Goal: Information Seeking & Learning: Learn about a topic

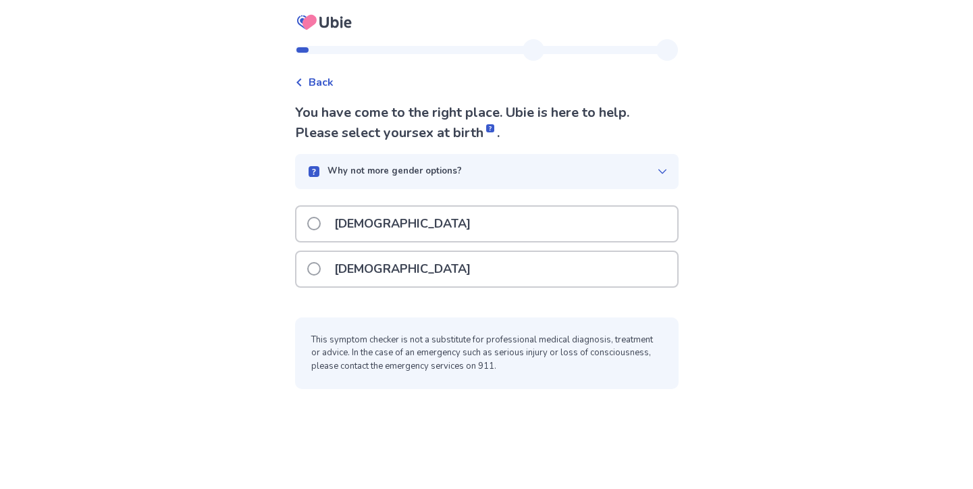
click at [357, 261] on p "[DEMOGRAPHIC_DATA]" at bounding box center [402, 269] width 153 height 34
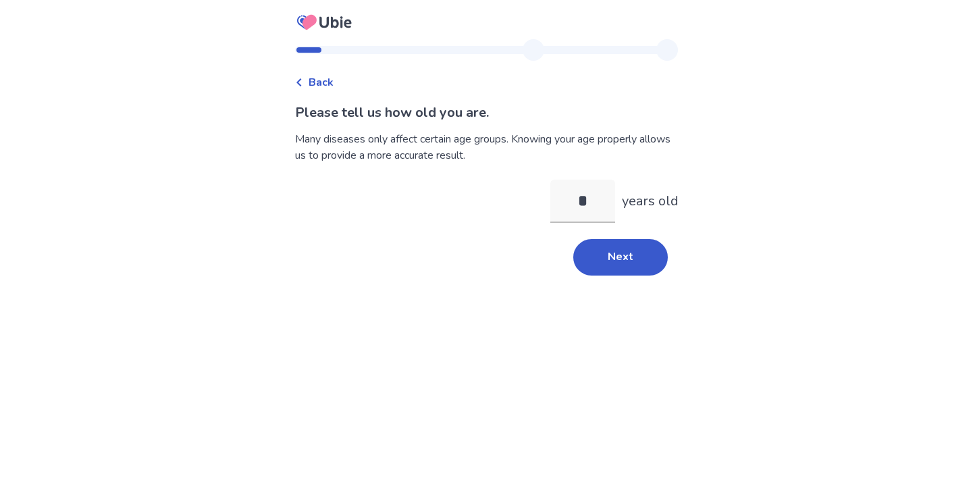
type input "**"
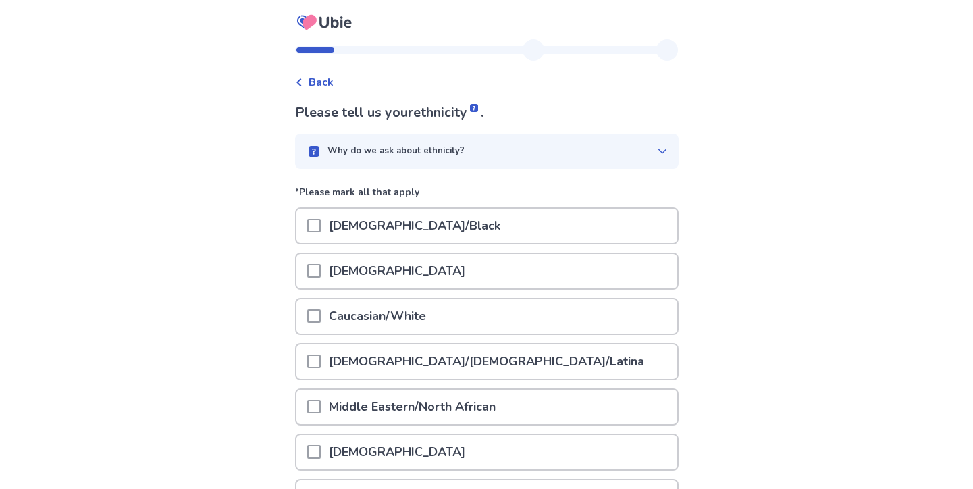
click at [317, 308] on div at bounding box center [314, 316] width 14 height 34
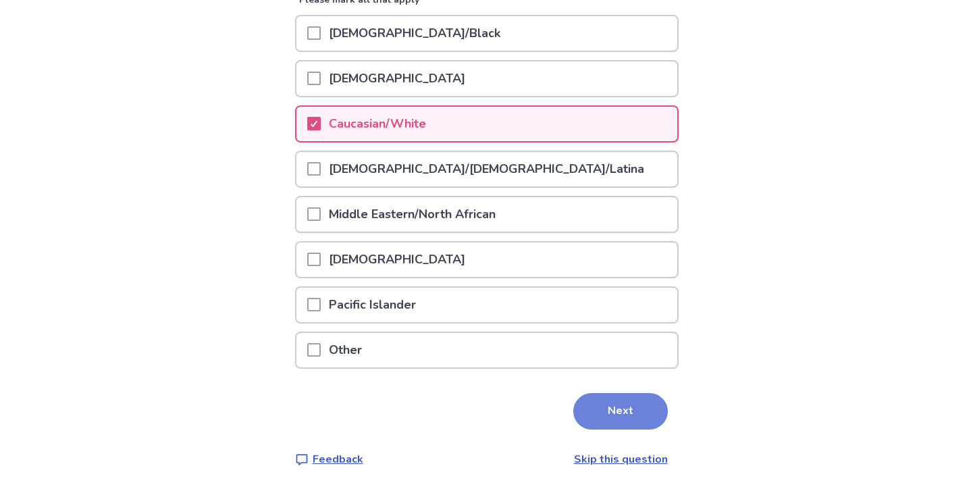
scroll to position [192, 0]
click at [579, 407] on button "Next" at bounding box center [620, 412] width 95 height 36
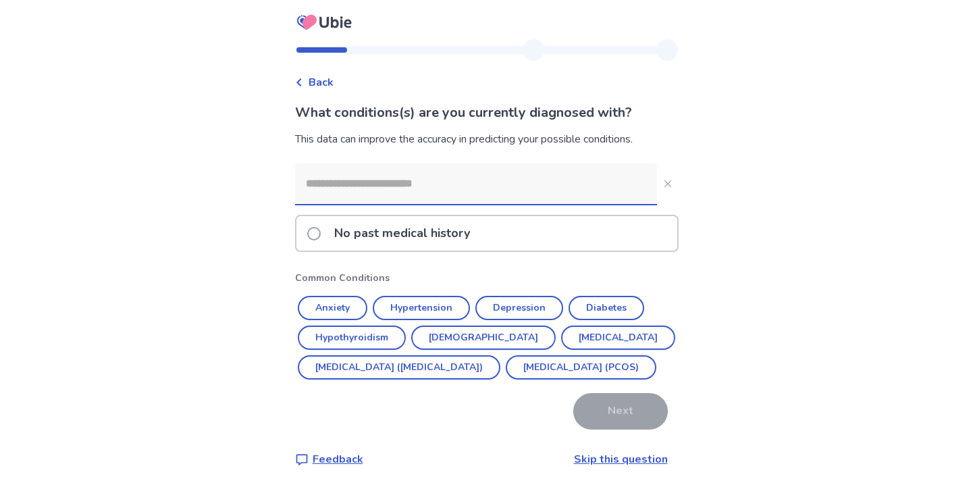
scroll to position [7, 0]
click at [357, 296] on button "Anxiety" at bounding box center [333, 308] width 70 height 24
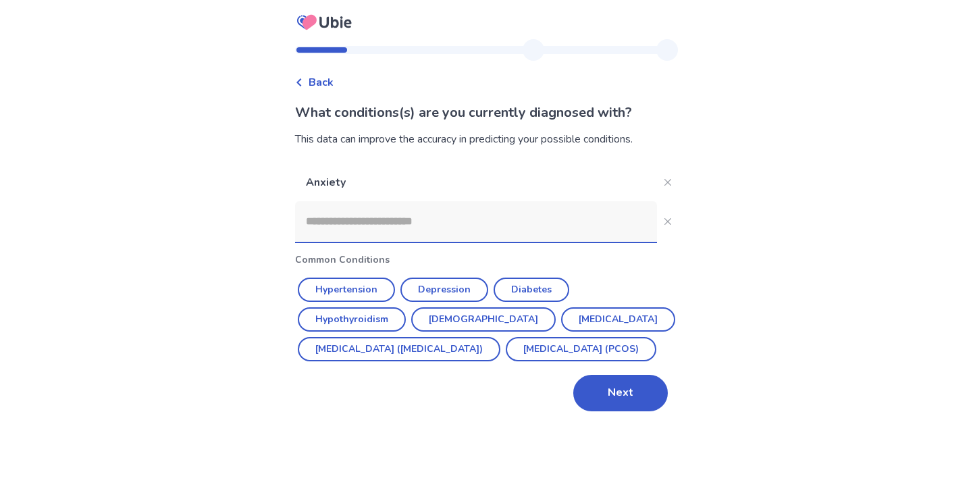
scroll to position [0, 0]
click at [635, 411] on button "Next" at bounding box center [620, 393] width 95 height 36
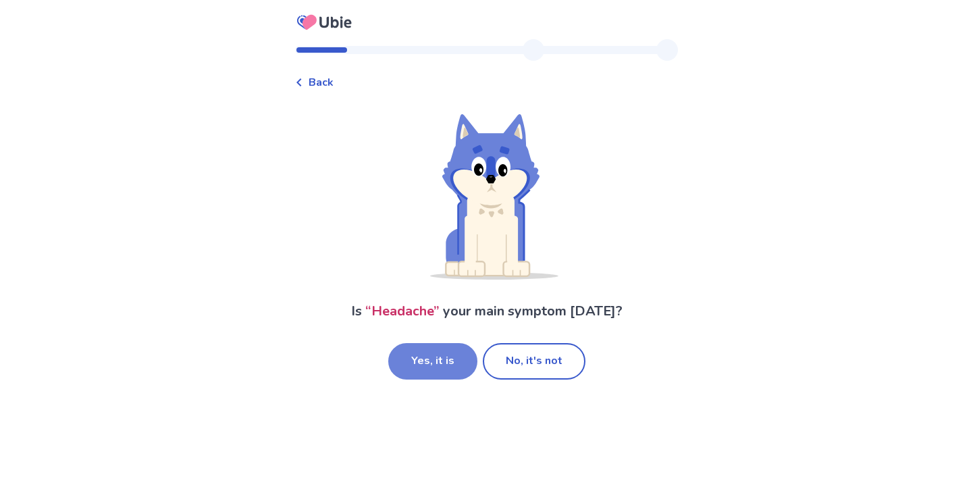
click at [457, 365] on button "Yes, it is" at bounding box center [432, 361] width 89 height 36
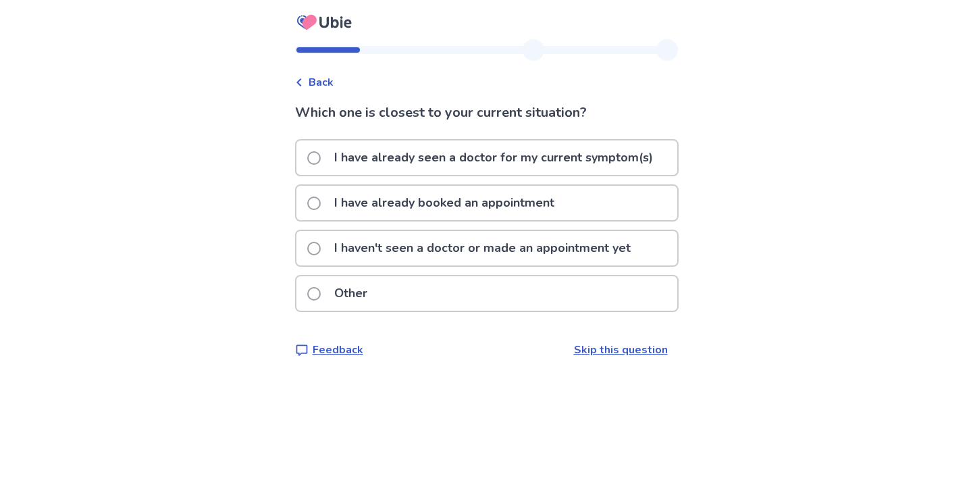
click at [355, 259] on p "I haven't seen a doctor or made an appointment yet" at bounding box center [482, 248] width 313 height 34
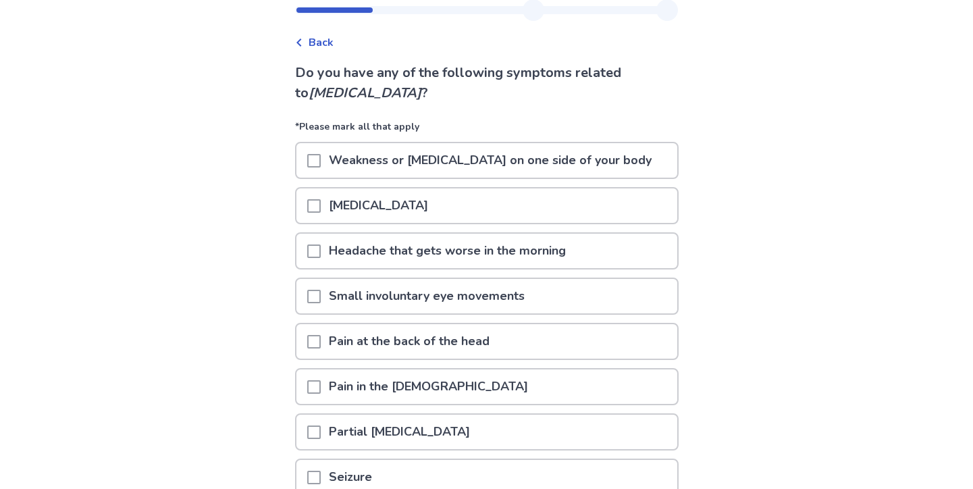
scroll to position [43, 0]
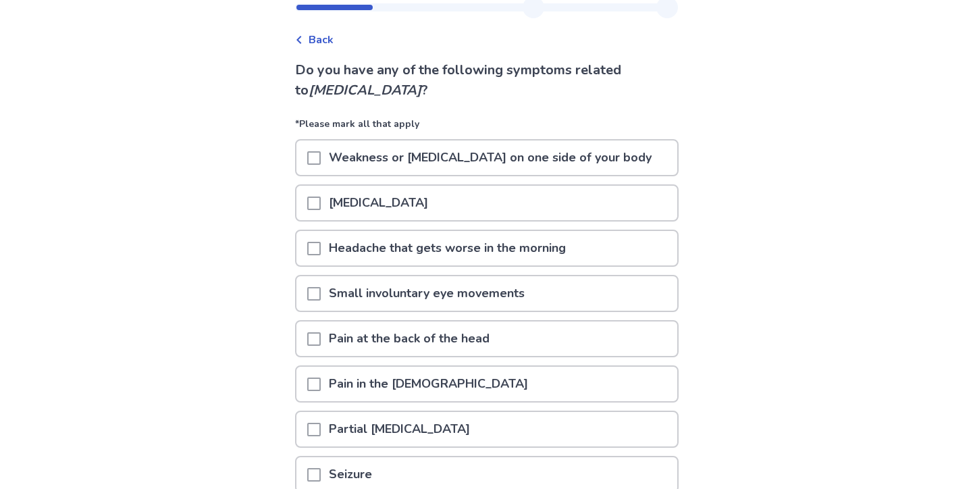
click at [321, 339] on span at bounding box center [314, 339] width 14 height 14
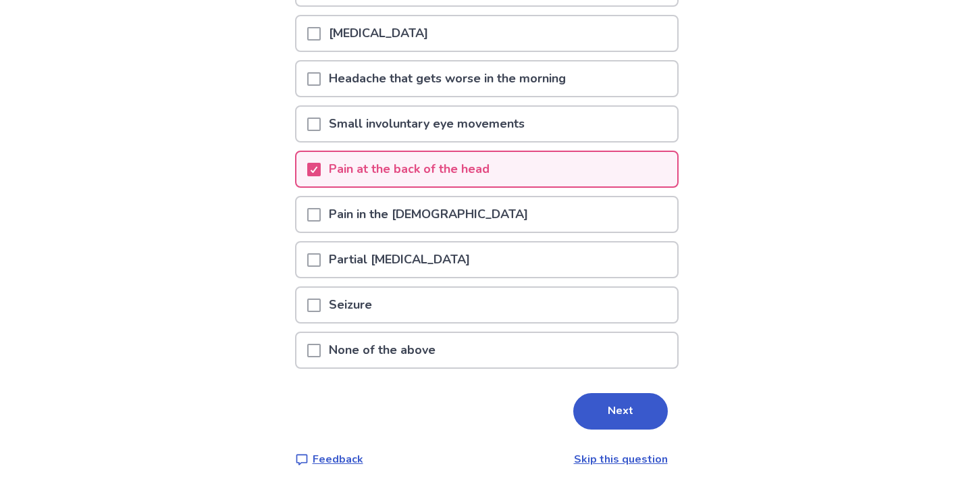
scroll to position [212, 0]
click at [578, 410] on button "Next" at bounding box center [620, 411] width 95 height 36
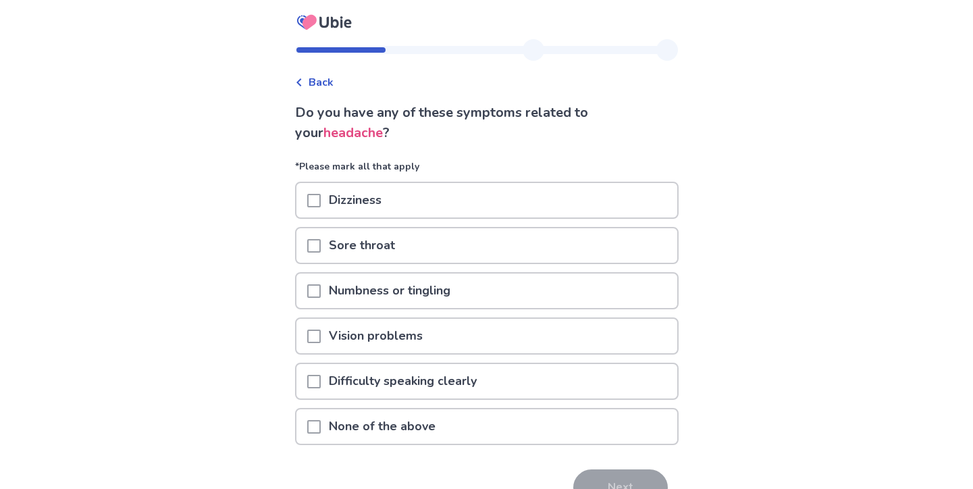
click at [409, 205] on div "Dizziness" at bounding box center [487, 200] width 381 height 34
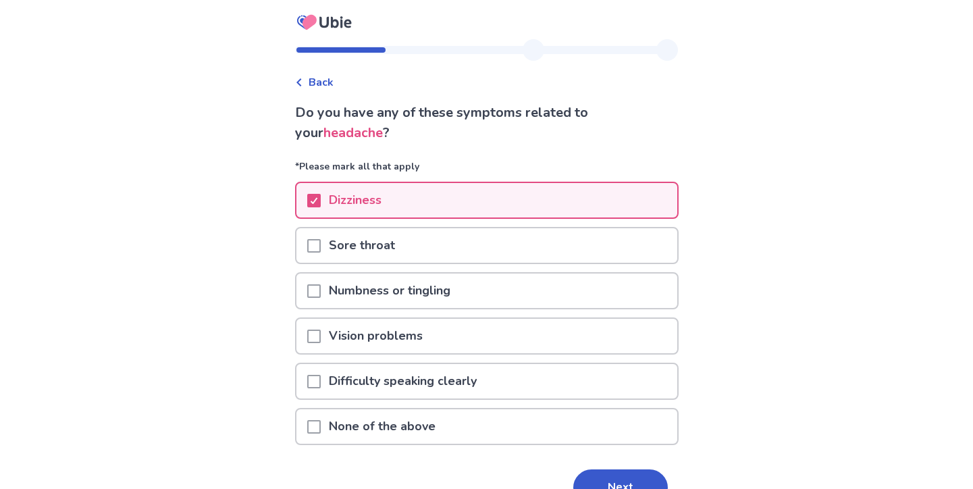
click at [431, 338] on p "Vision problems" at bounding box center [376, 336] width 110 height 34
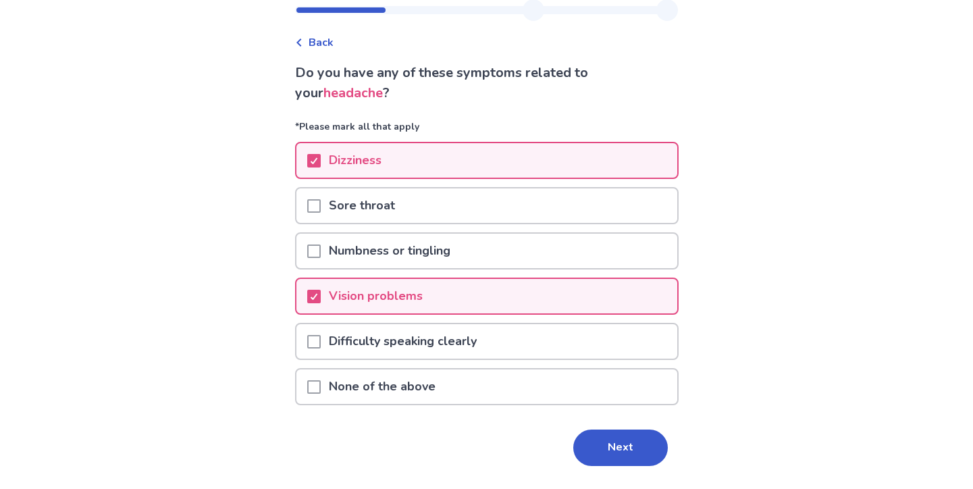
scroll to position [67, 0]
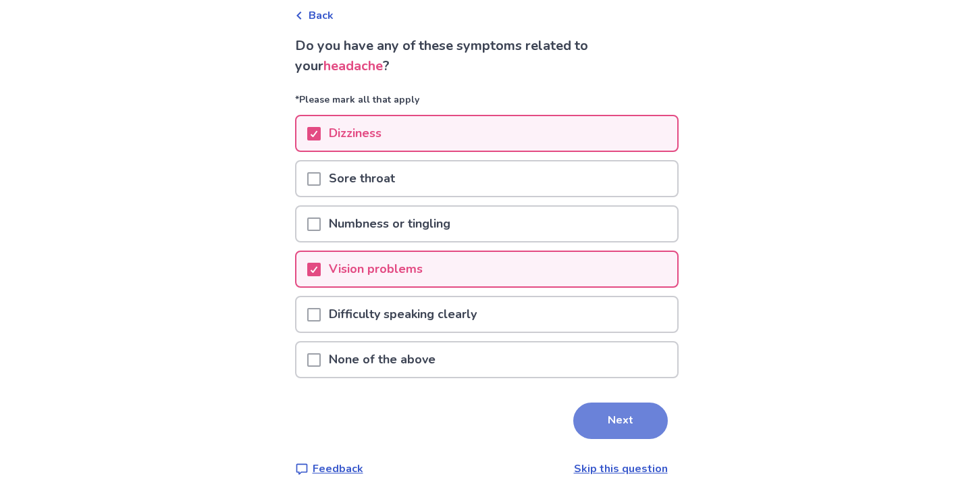
click at [590, 413] on button "Next" at bounding box center [620, 421] width 95 height 36
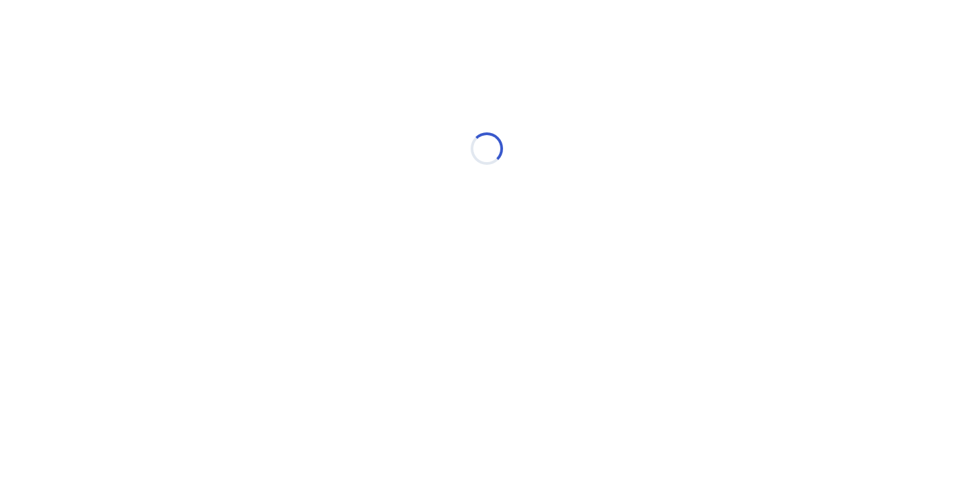
scroll to position [0, 0]
select select "*"
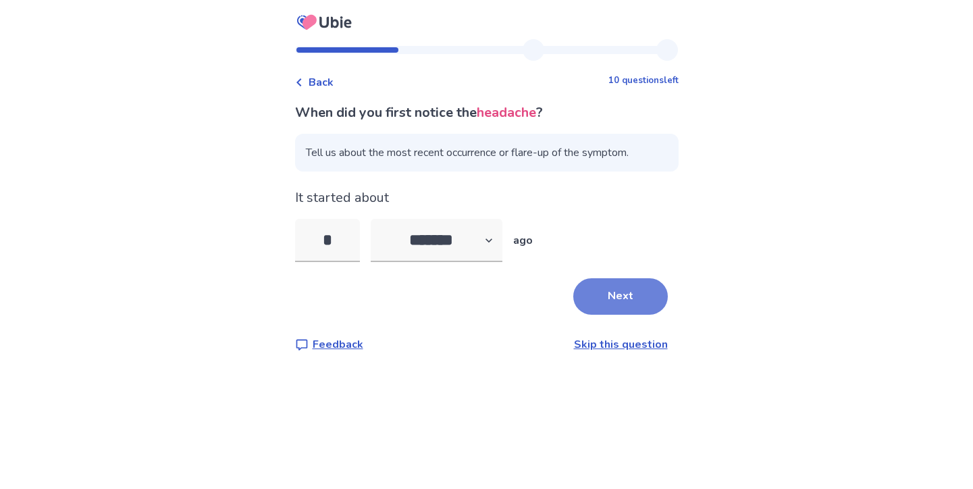
type input "*"
click at [622, 300] on button "Next" at bounding box center [620, 296] width 95 height 36
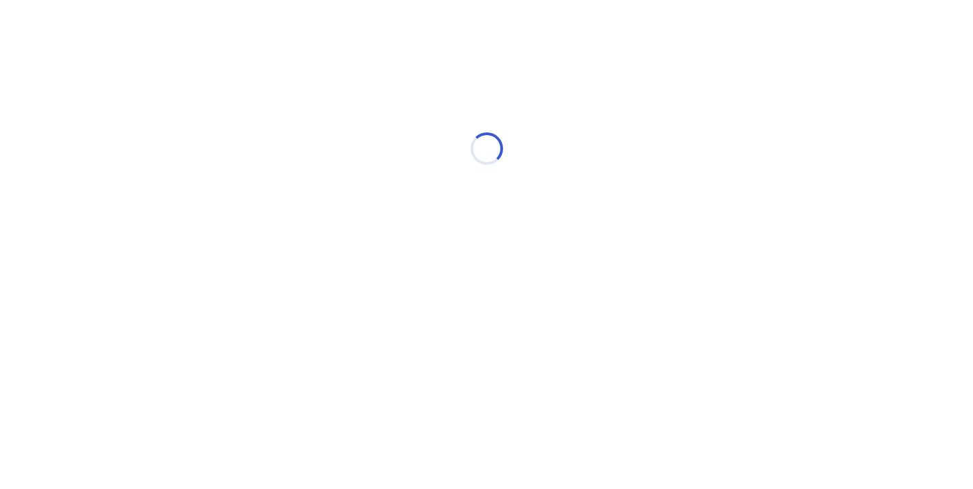
select select "*"
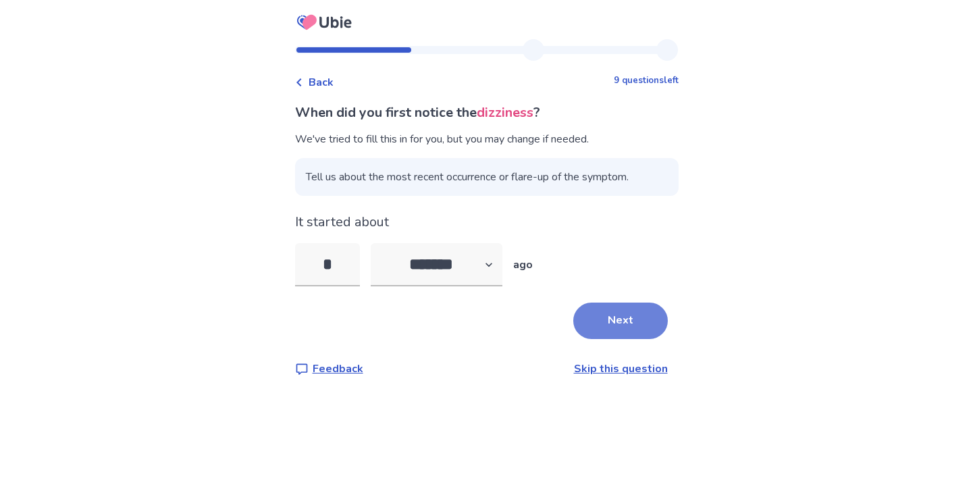
click at [595, 317] on button "Next" at bounding box center [620, 321] width 95 height 36
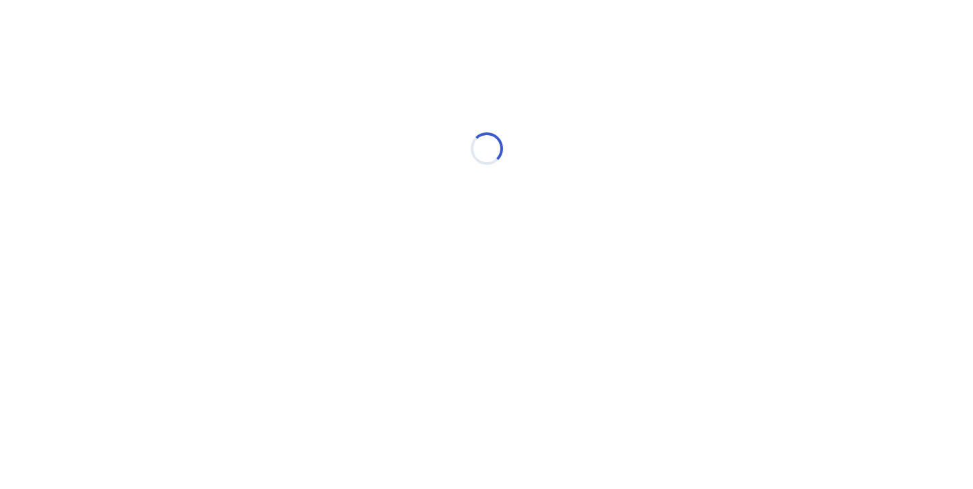
select select "*"
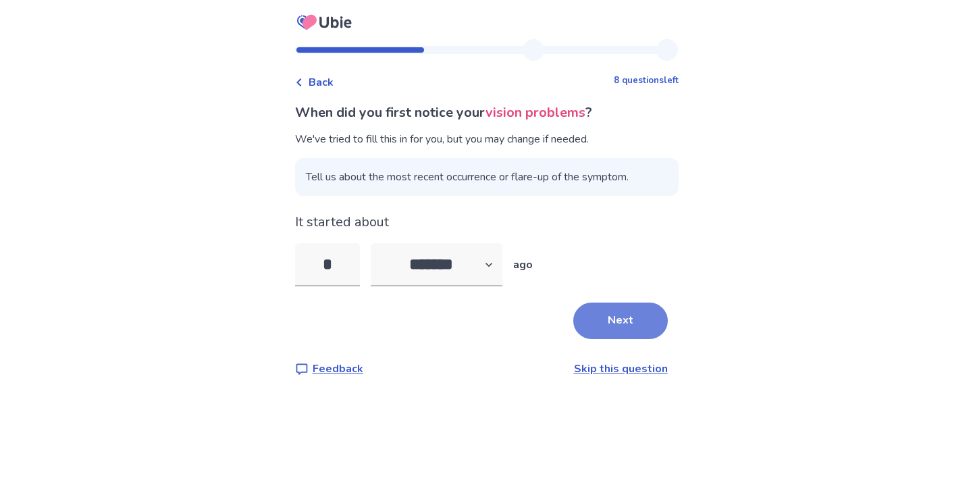
click at [605, 323] on button "Next" at bounding box center [620, 321] width 95 height 36
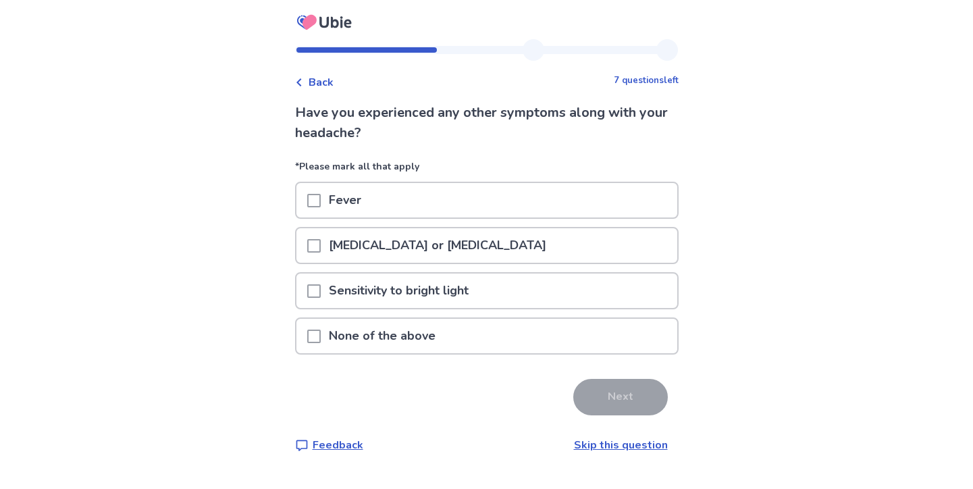
click at [405, 284] on p "Sensitivity to bright light" at bounding box center [399, 291] width 156 height 34
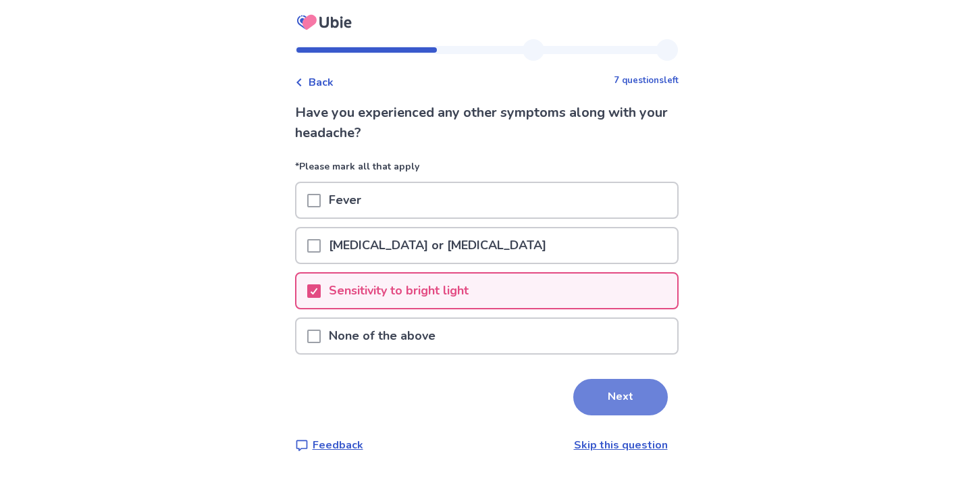
click at [603, 410] on button "Next" at bounding box center [620, 397] width 95 height 36
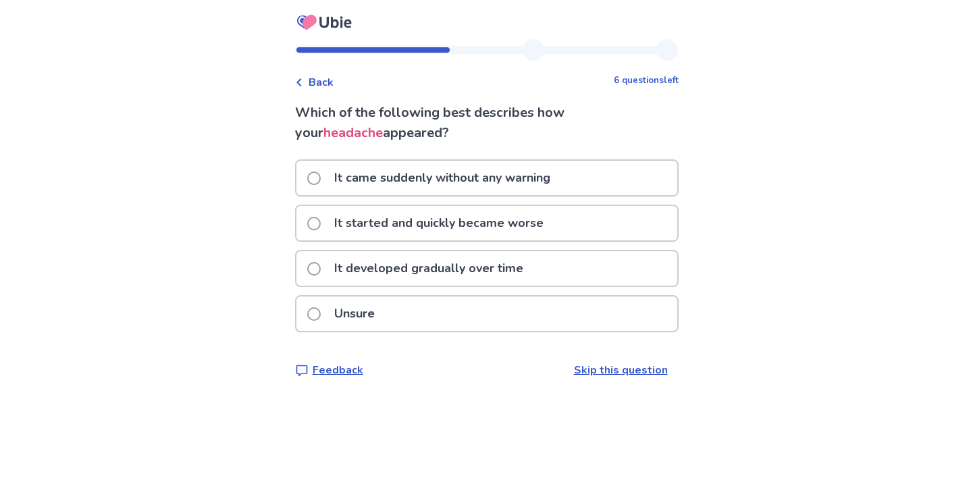
click at [517, 170] on p "It came suddenly without any warning" at bounding box center [442, 178] width 232 height 34
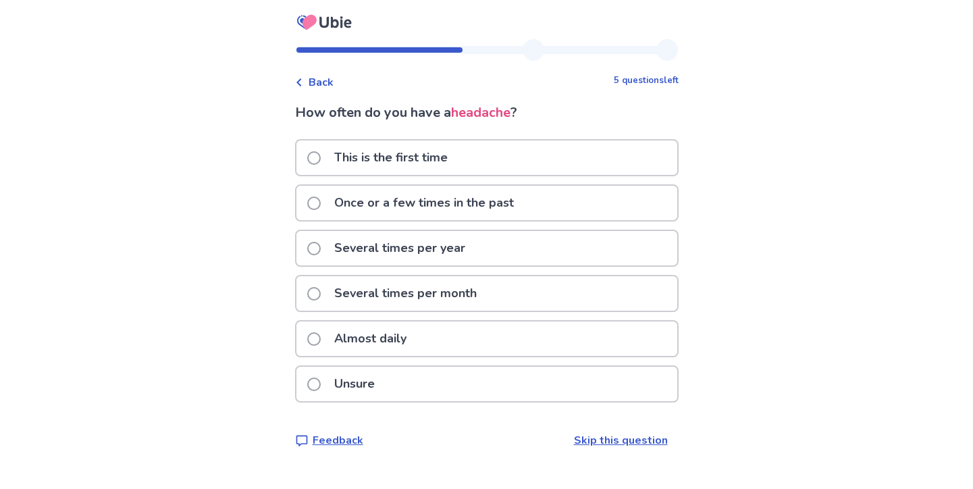
click at [498, 205] on p "Once or a few times in the past" at bounding box center [424, 203] width 196 height 34
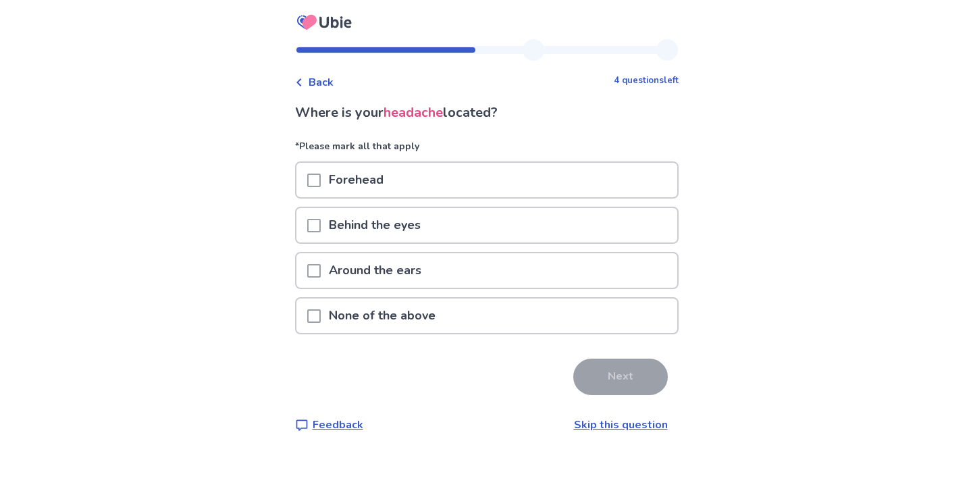
click at [394, 317] on p "None of the above" at bounding box center [382, 316] width 123 height 34
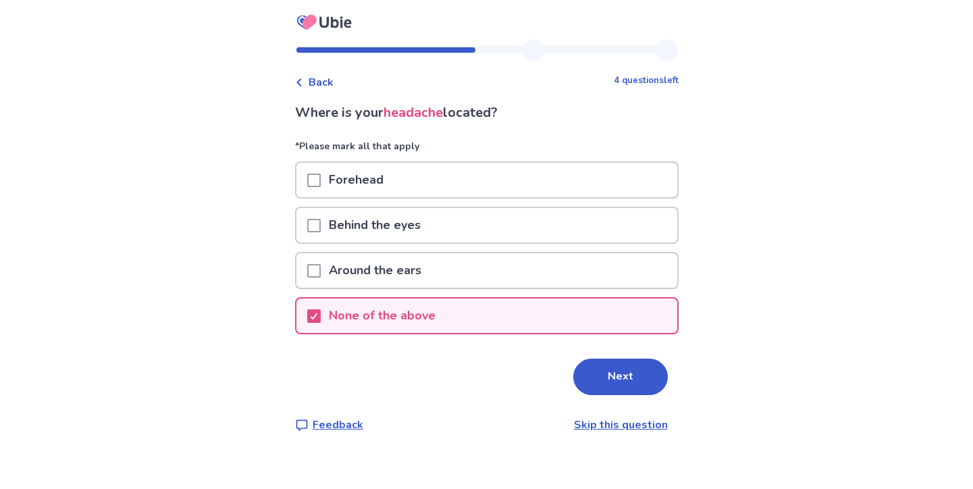
click at [478, 278] on div "Around the ears" at bounding box center [487, 270] width 381 height 34
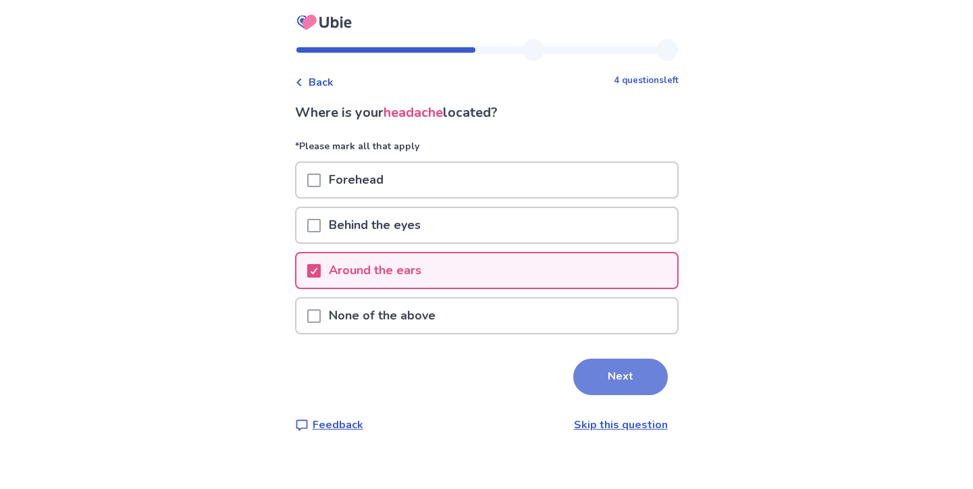
click at [611, 378] on button "Next" at bounding box center [620, 377] width 95 height 36
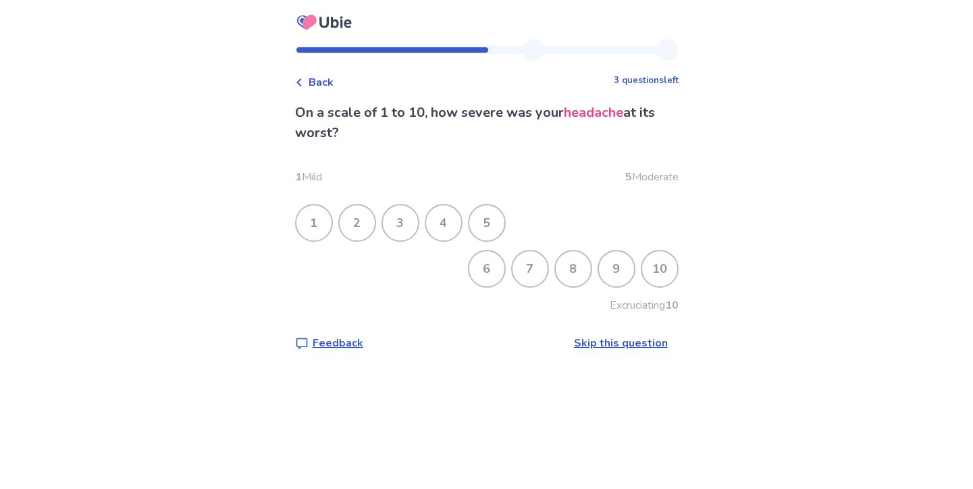
click at [496, 274] on div "6" at bounding box center [487, 269] width 38 height 38
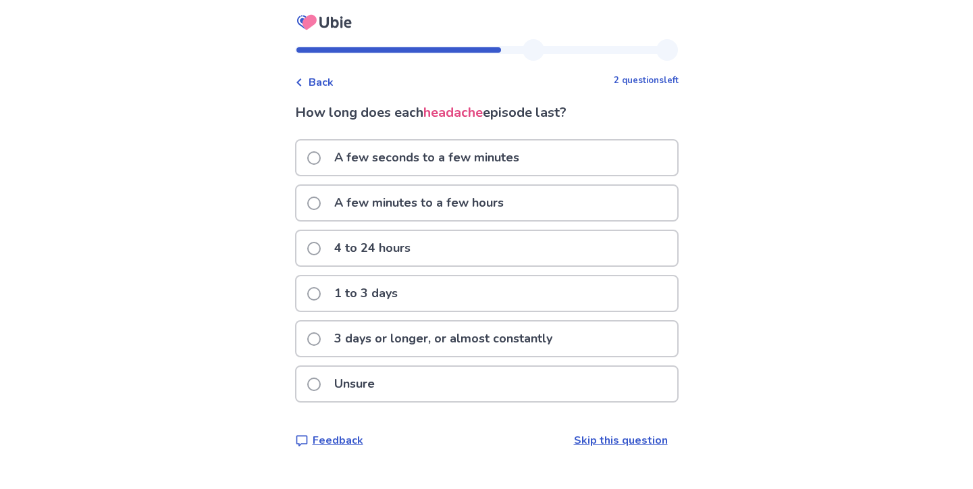
click at [449, 204] on p "A few minutes to a few hours" at bounding box center [419, 203] width 186 height 34
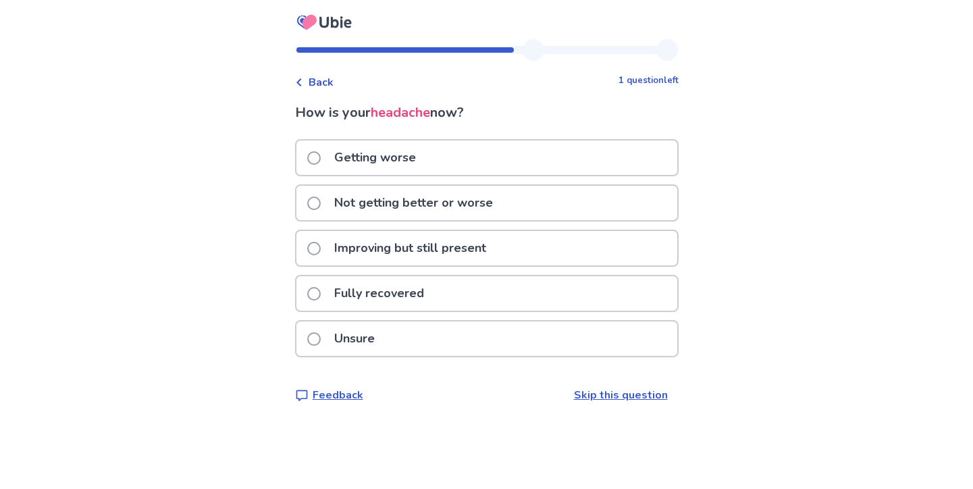
click at [480, 150] on div "Getting worse" at bounding box center [487, 158] width 381 height 34
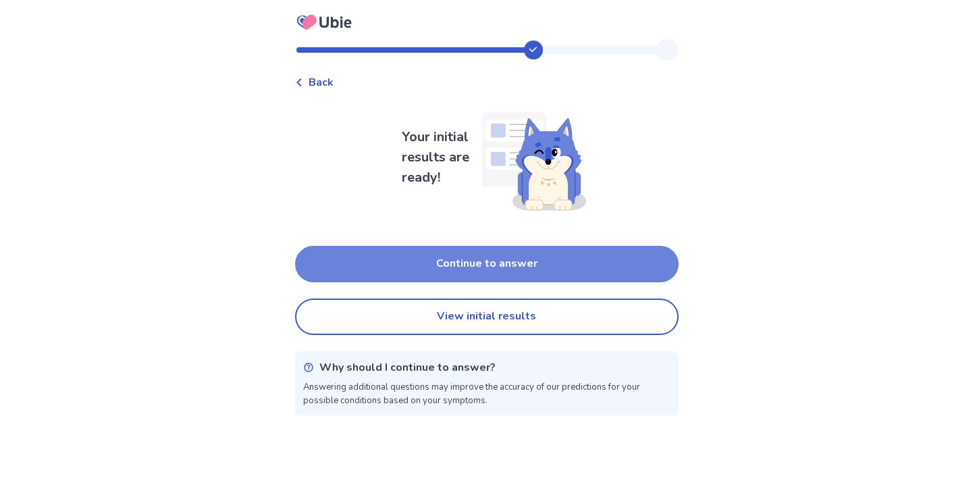
click at [500, 271] on button "Continue to answer" at bounding box center [487, 264] width 384 height 36
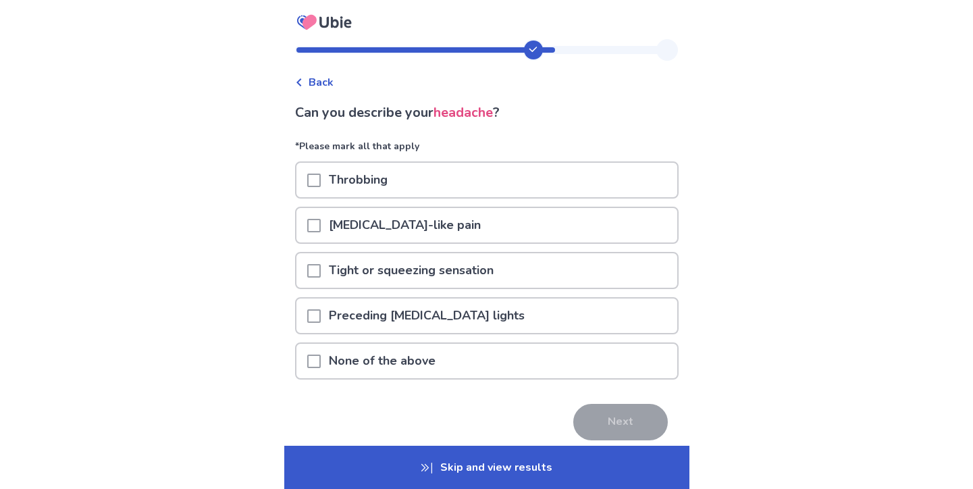
click at [426, 274] on p "Tight or squeezing sensation" at bounding box center [411, 270] width 181 height 34
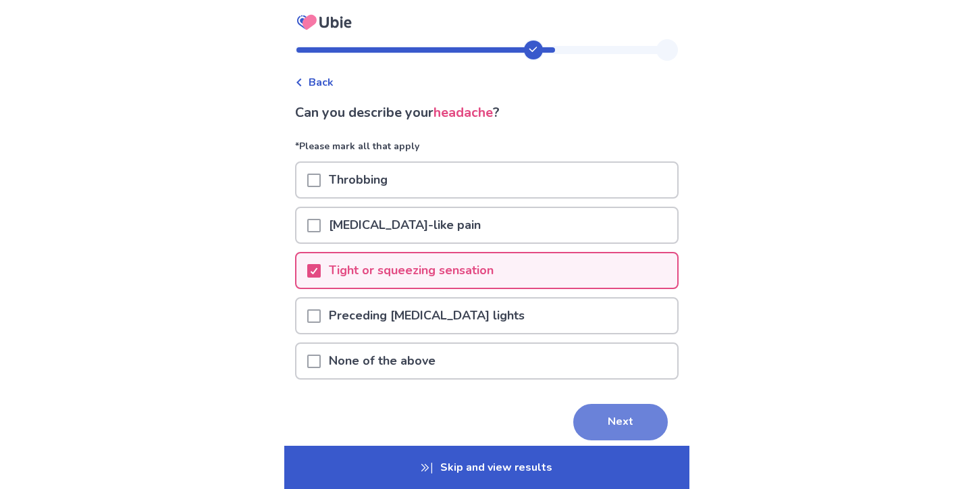
click at [592, 428] on button "Next" at bounding box center [620, 422] width 95 height 36
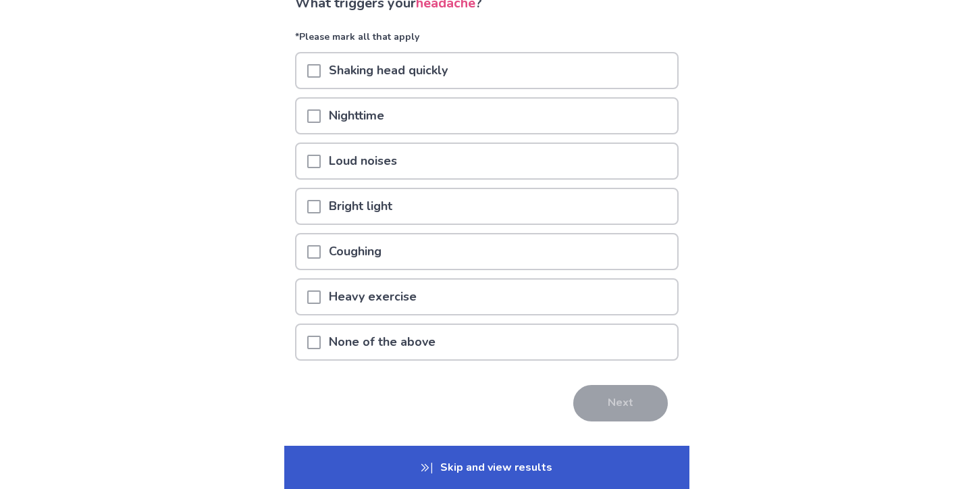
scroll to position [116, 0]
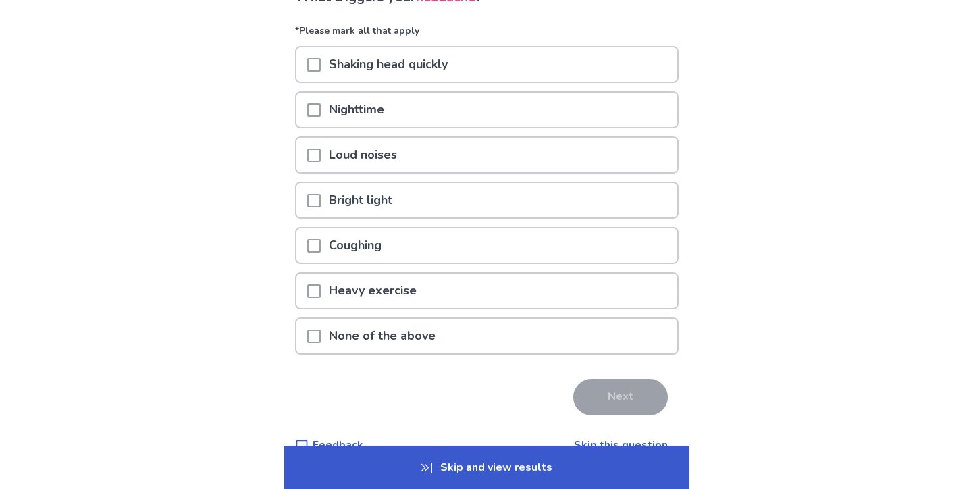
click at [404, 334] on p "None of the above" at bounding box center [382, 336] width 123 height 34
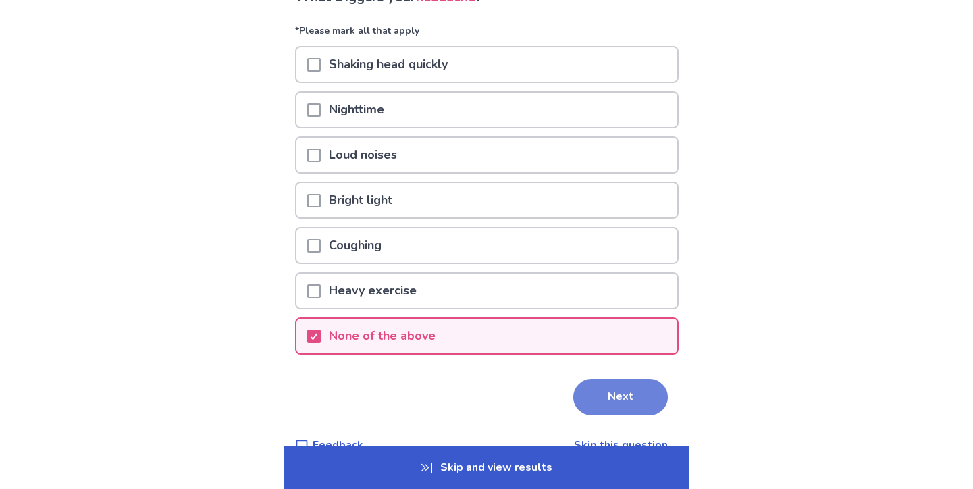
click at [610, 386] on button "Next" at bounding box center [620, 397] width 95 height 36
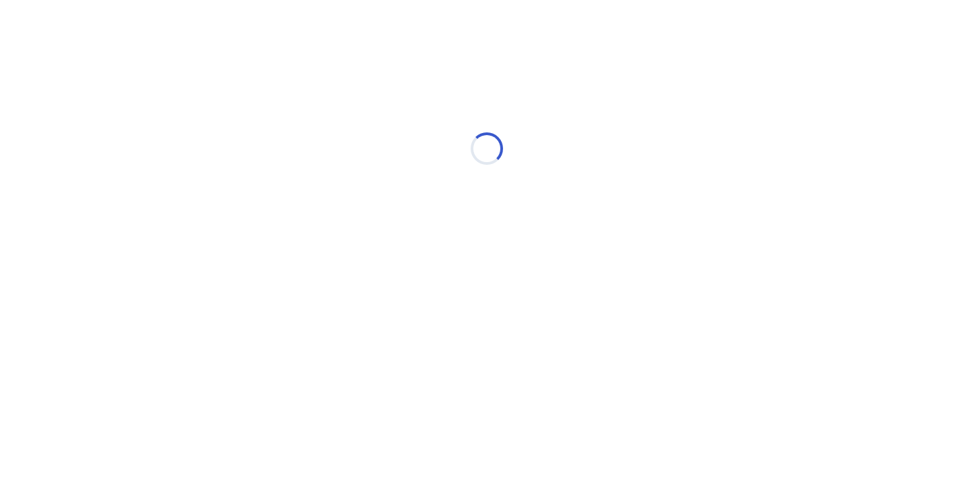
scroll to position [0, 0]
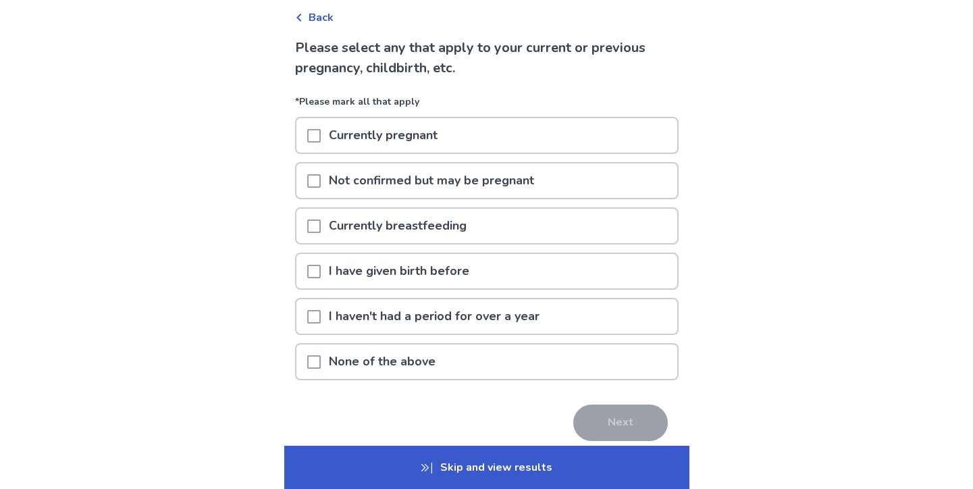
scroll to position [66, 0]
click at [438, 359] on p "None of the above" at bounding box center [382, 360] width 123 height 34
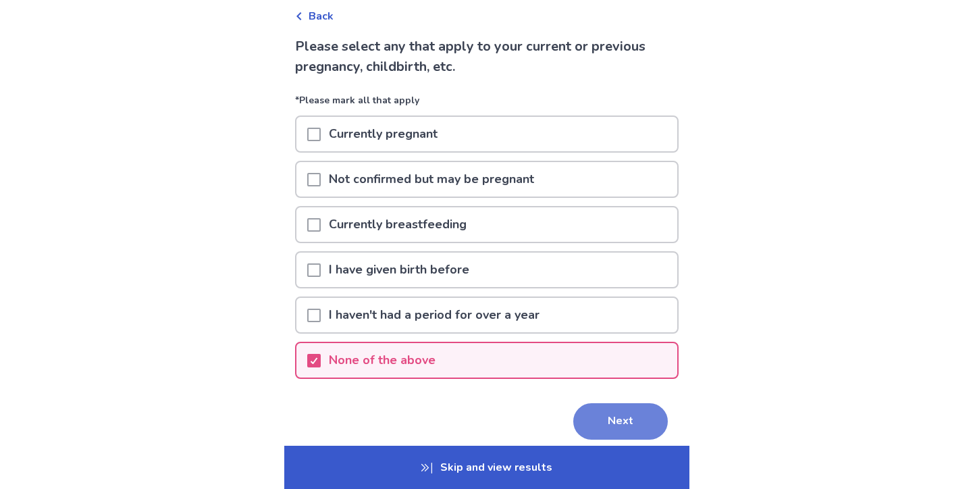
click at [586, 422] on button "Next" at bounding box center [620, 421] width 95 height 36
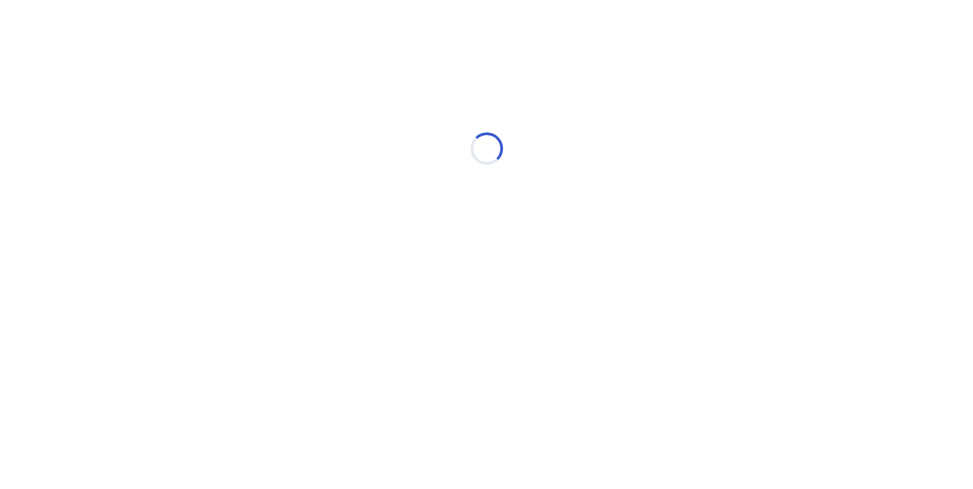
scroll to position [0, 0]
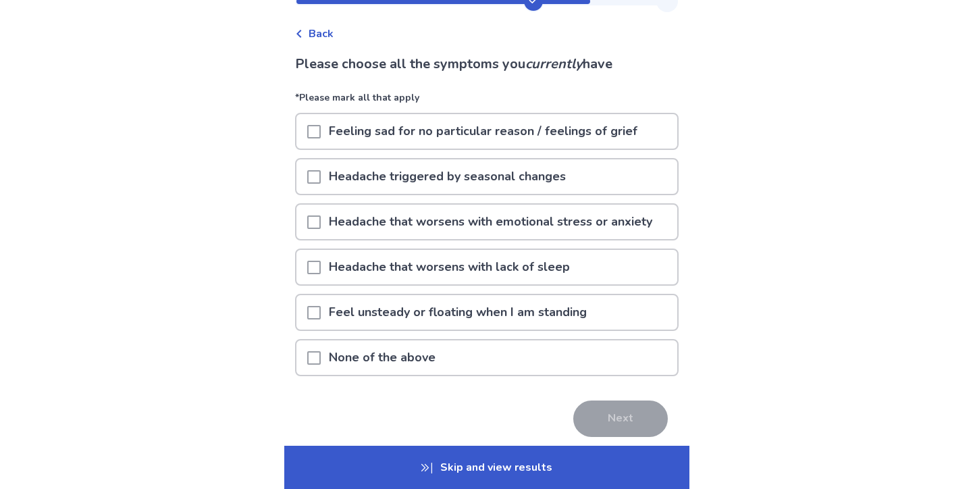
scroll to position [50, 0]
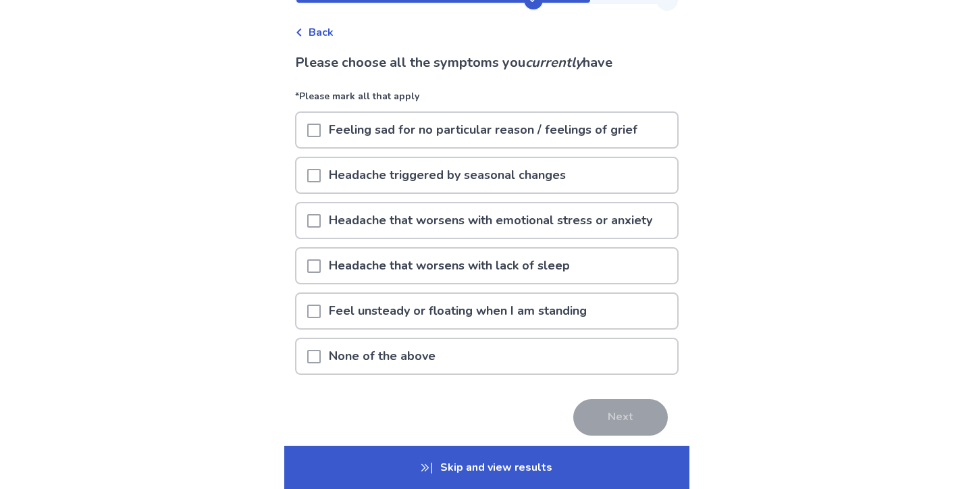
click at [493, 221] on p "Headache that worsens with emotional stress or anxiety" at bounding box center [491, 220] width 340 height 34
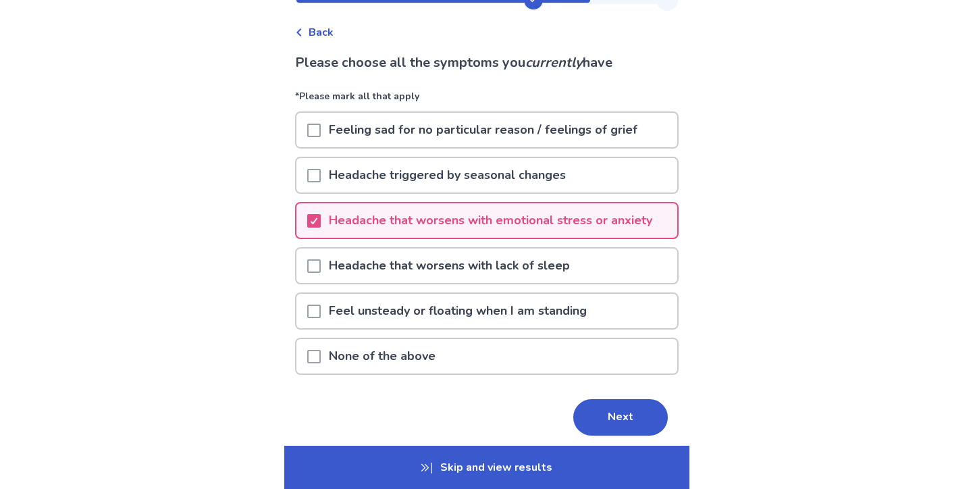
click at [523, 322] on p "Feel unsteady or floating when I am standing" at bounding box center [458, 311] width 274 height 34
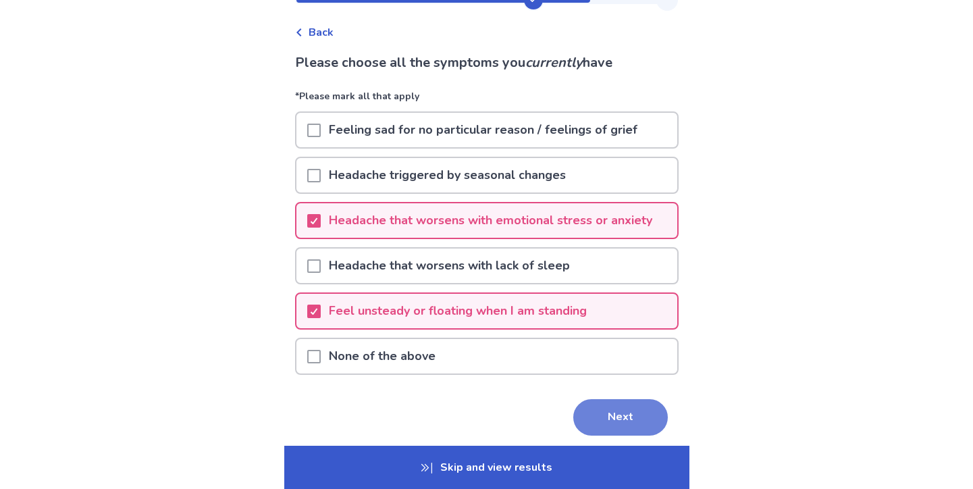
click at [601, 420] on button "Next" at bounding box center [620, 417] width 95 height 36
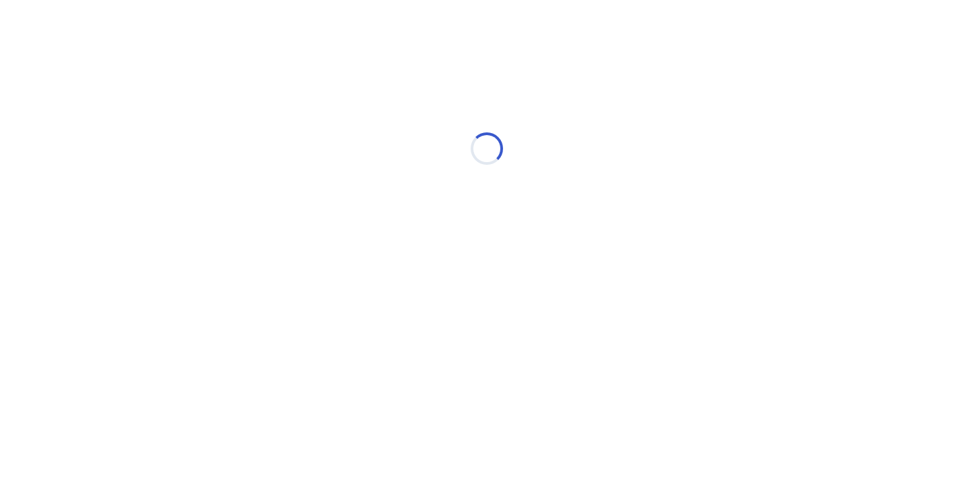
scroll to position [0, 0]
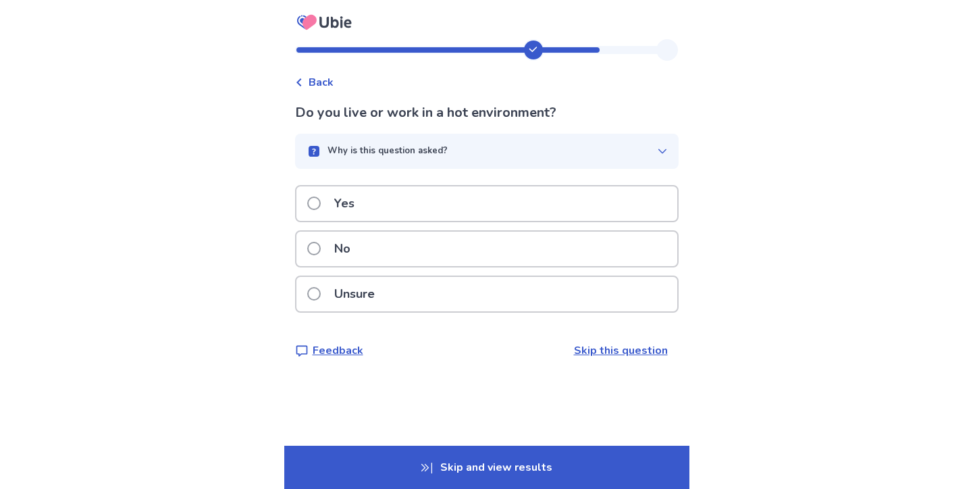
click at [459, 256] on div "No" at bounding box center [487, 249] width 381 height 34
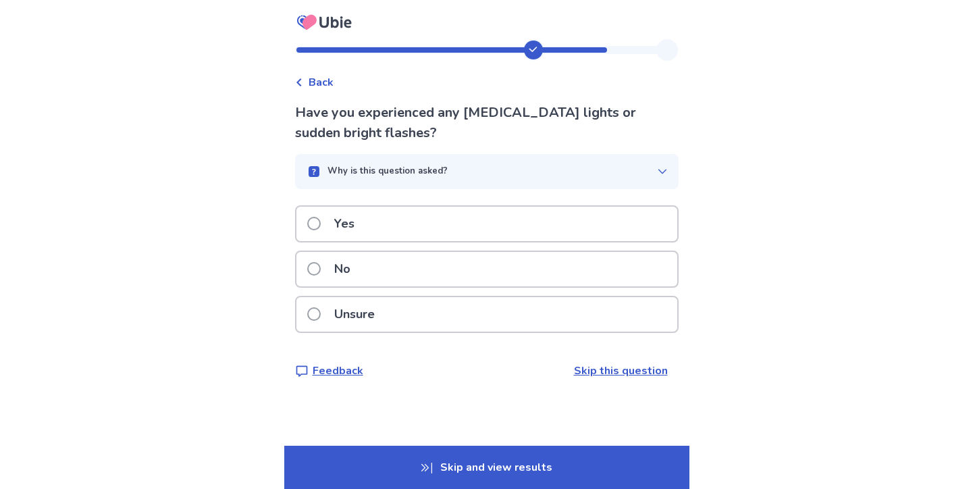
click at [597, 269] on div "No" at bounding box center [487, 269] width 381 height 34
click at [557, 214] on div "Yes" at bounding box center [487, 224] width 381 height 34
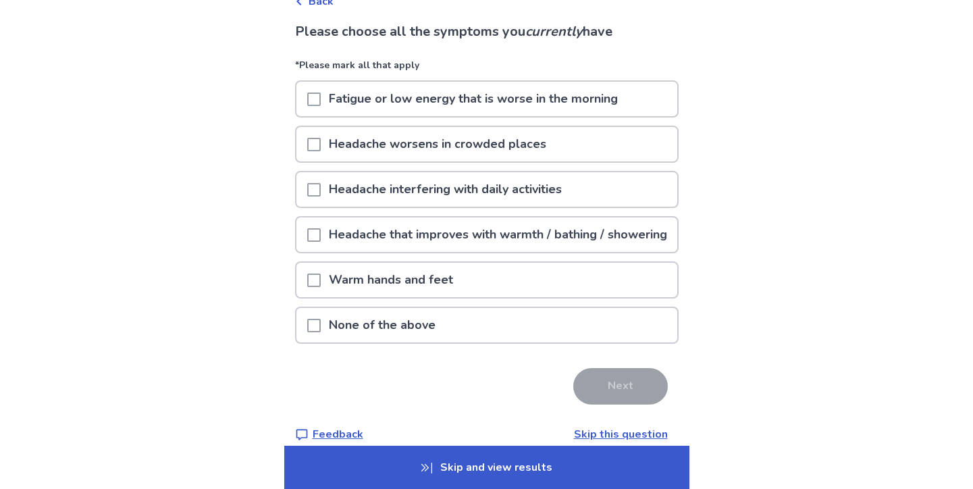
scroll to position [82, 0]
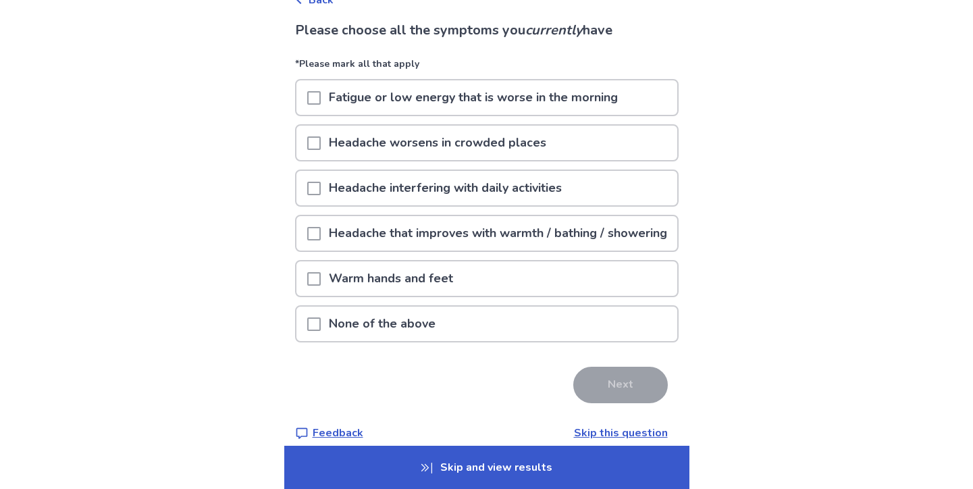
click at [568, 341] on div "None of the above" at bounding box center [487, 324] width 381 height 34
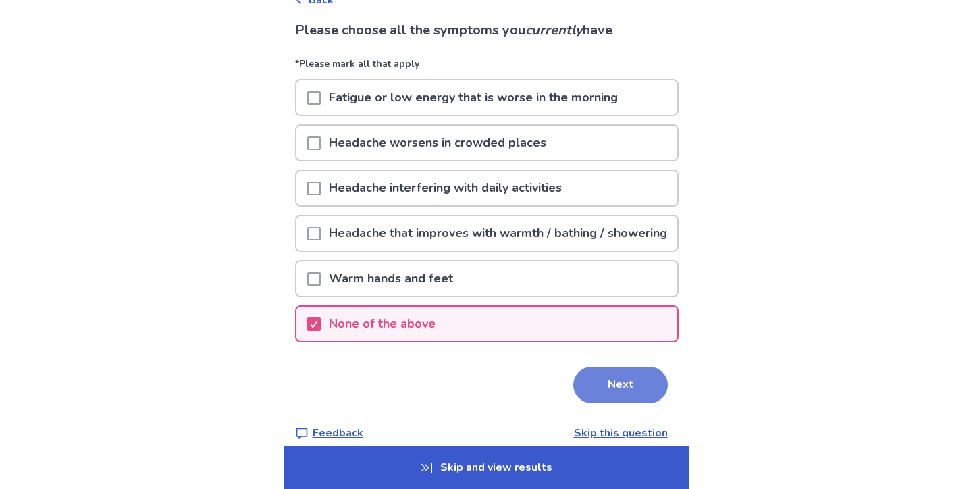
click at [594, 399] on button "Next" at bounding box center [620, 385] width 95 height 36
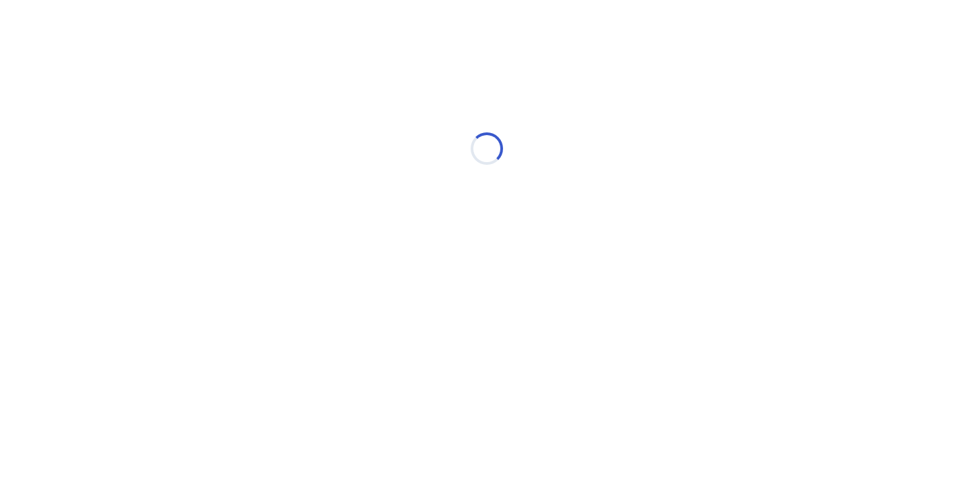
scroll to position [0, 0]
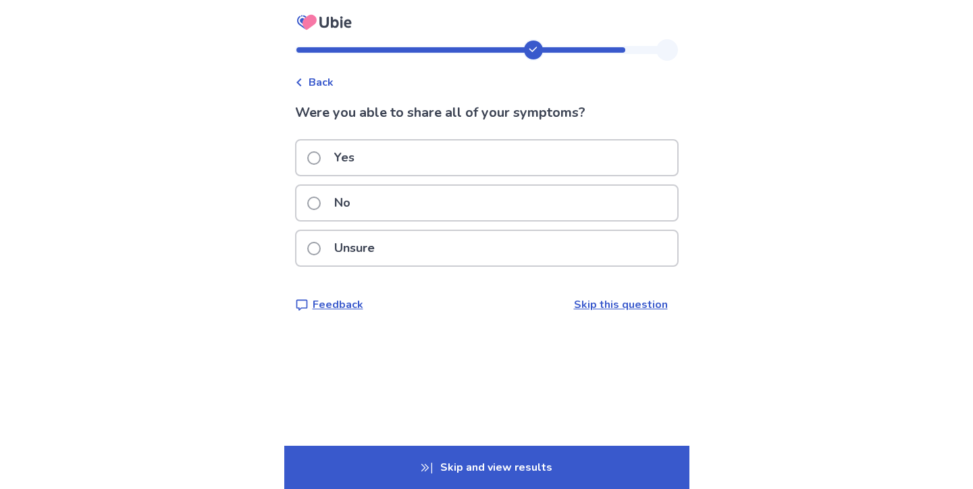
click at [473, 146] on div "Yes" at bounding box center [487, 158] width 381 height 34
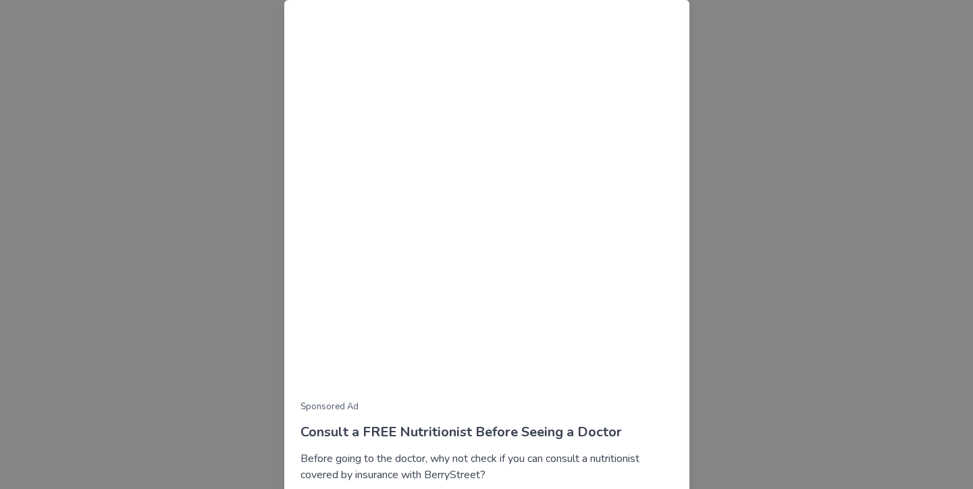
scroll to position [101, 0]
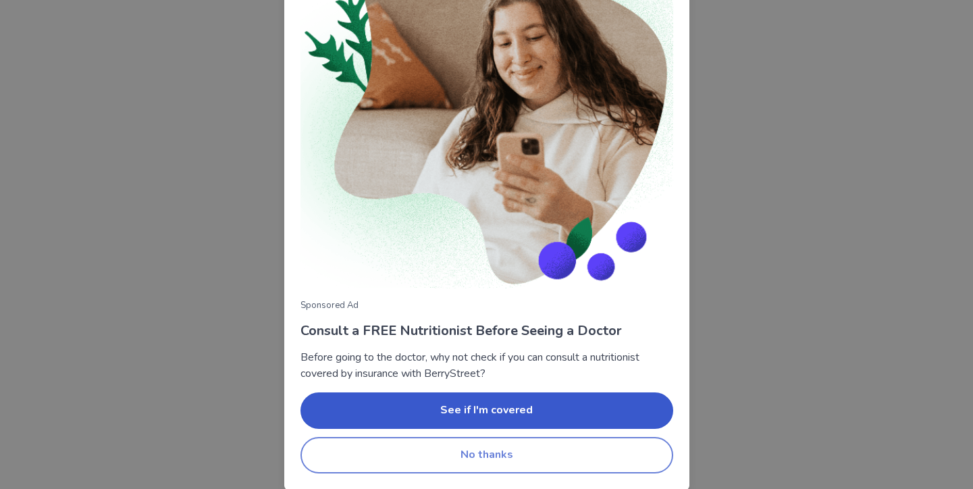
click at [538, 459] on button "No thanks" at bounding box center [487, 455] width 373 height 36
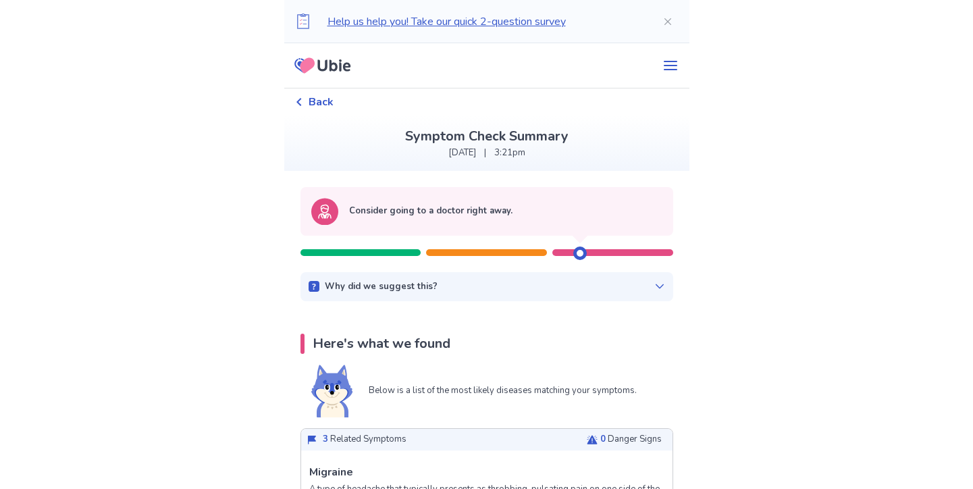
scroll to position [0, 0]
click at [309, 97] on div "Back" at bounding box center [314, 102] width 39 height 16
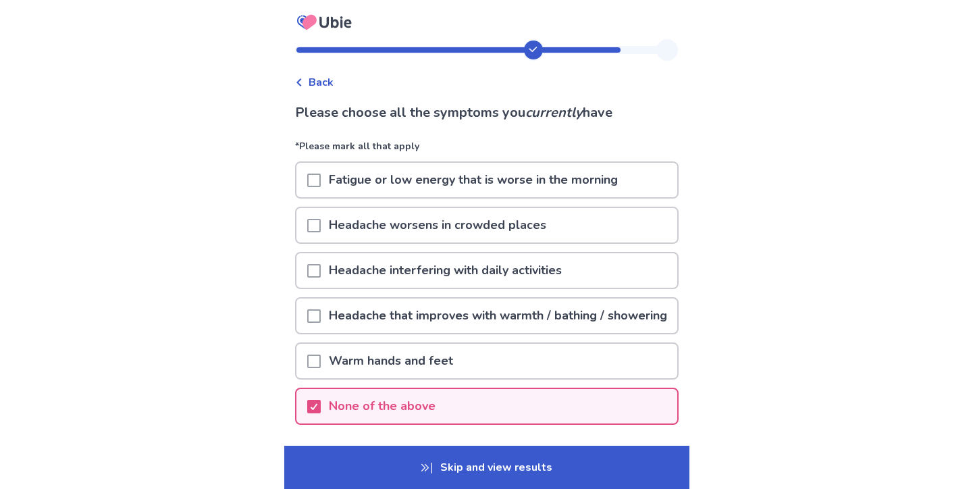
drag, startPoint x: 528, startPoint y: 55, endPoint x: 299, endPoint y: 53, distance: 229.7
click at [299, 53] on div "Back Please choose all the symptoms you currently have *Please mark all that ap…" at bounding box center [486, 292] width 405 height 506
click at [306, 47] on div at bounding box center [412, 49] width 230 height 5
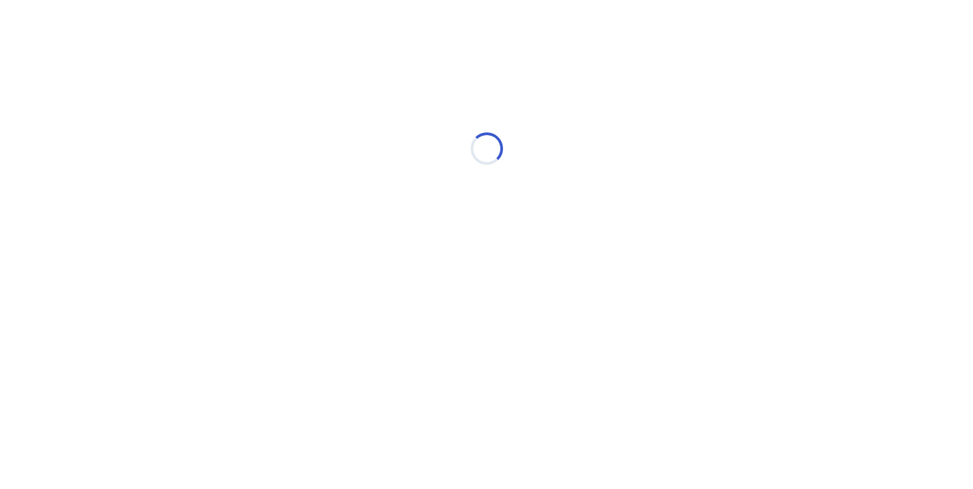
select select "*"
